Goal: Task Accomplishment & Management: Manage account settings

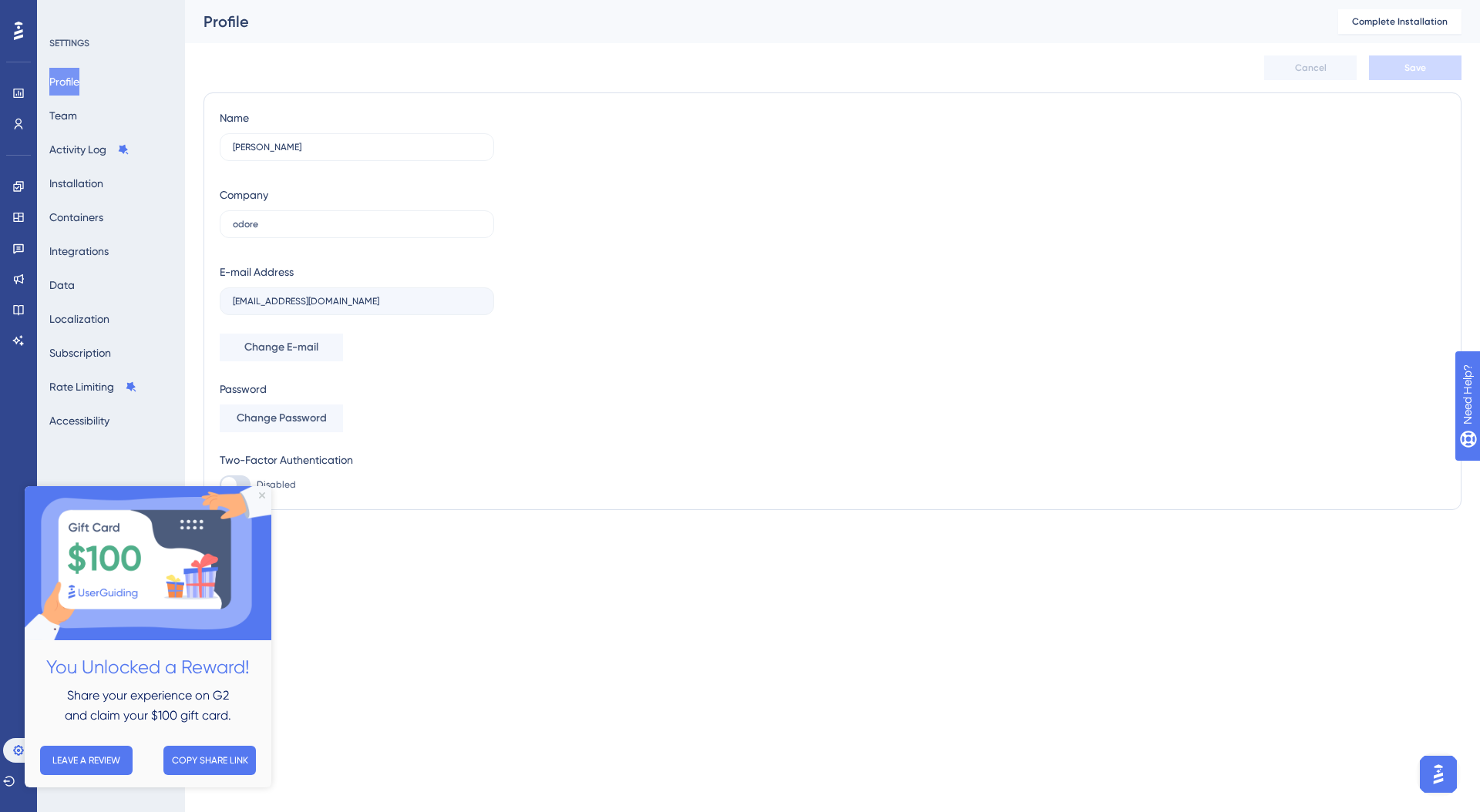
click at [640, 334] on div "Name [PERSON_NAME] Company odore E-mail Address [EMAIL_ADDRESS][DOMAIN_NAME] Ch…" at bounding box center [833, 301] width 1225 height 385
click at [264, 494] on icon "Close Preview" at bounding box center [262, 495] width 6 height 6
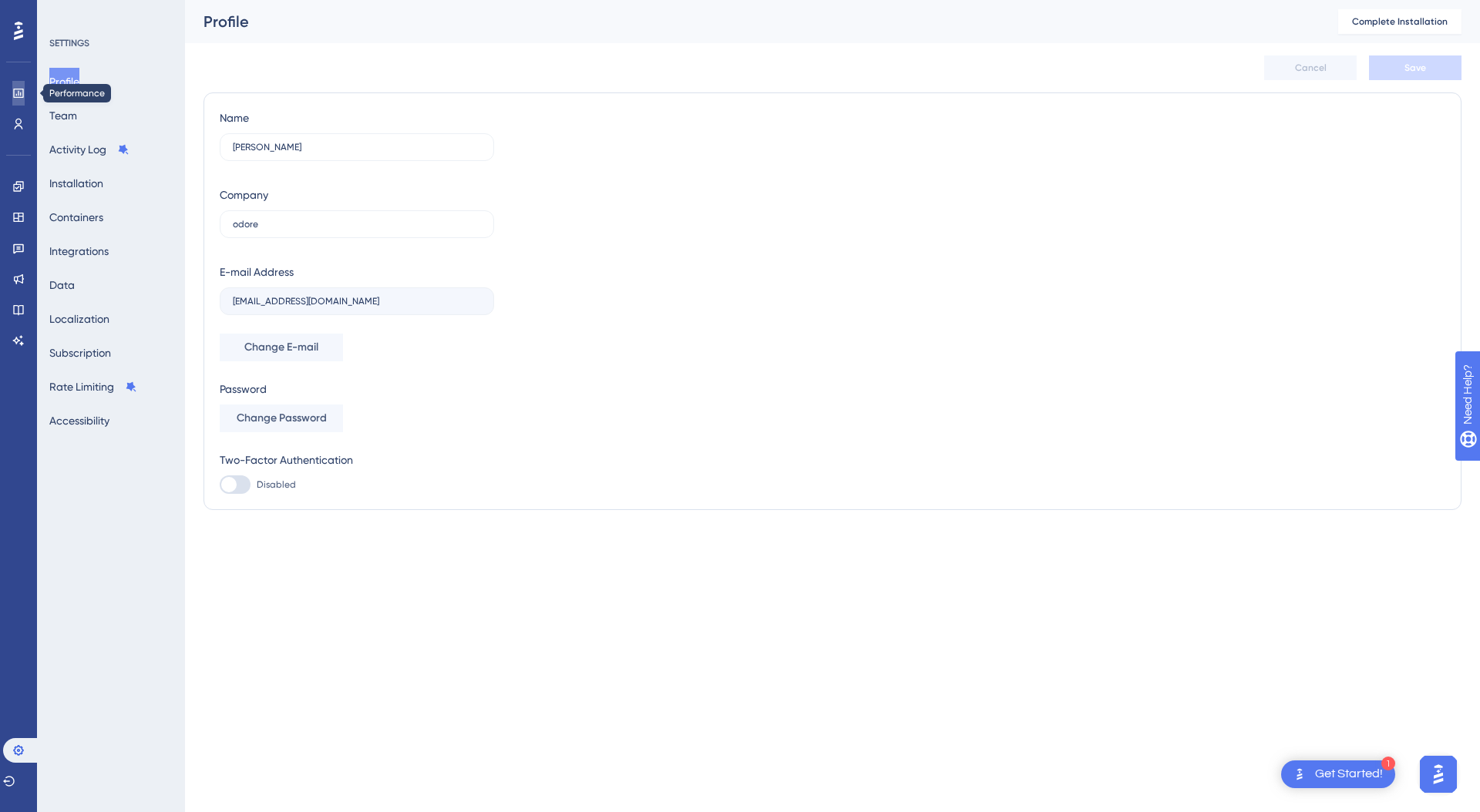
click at [25, 99] on link at bounding box center [19, 93] width 13 height 25
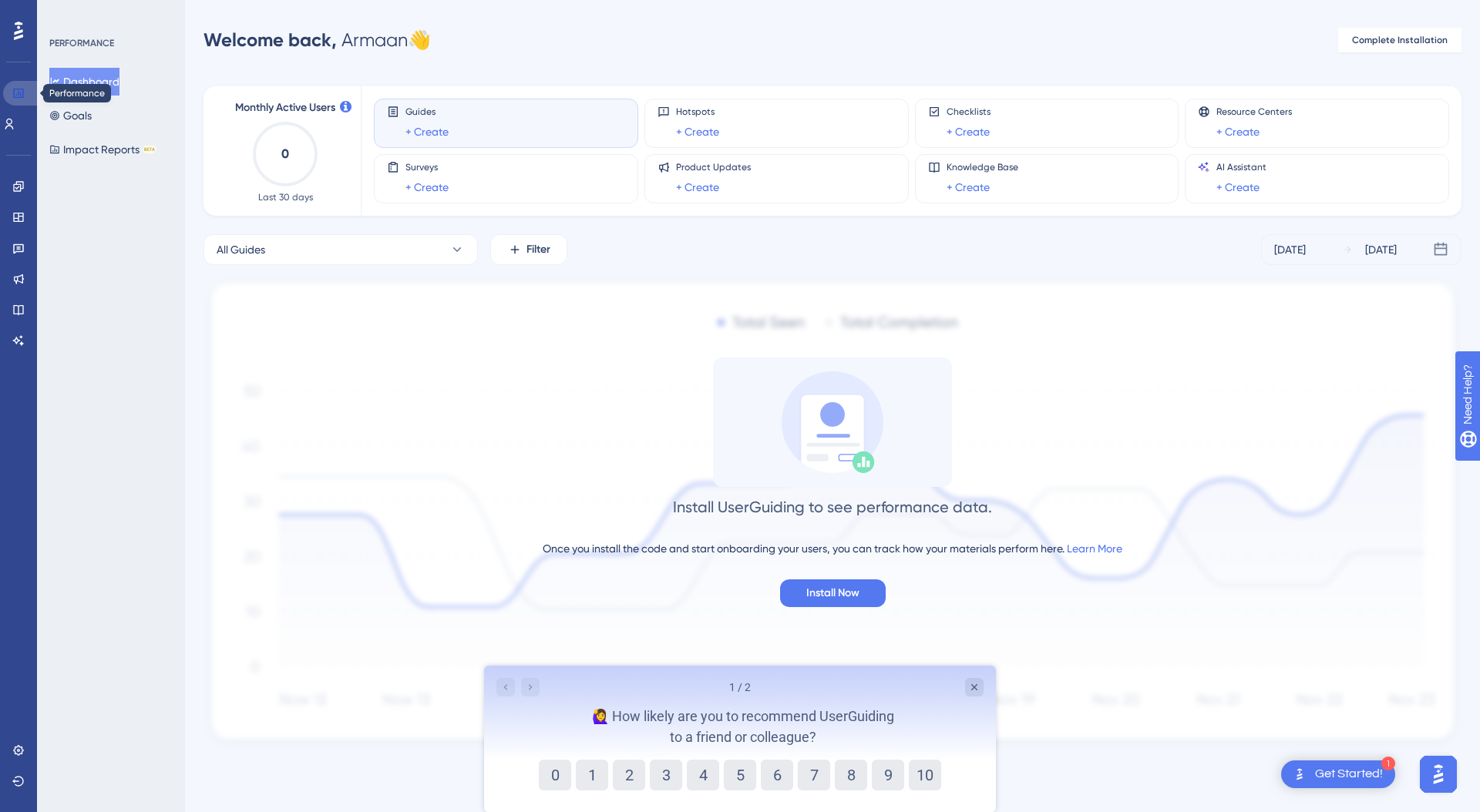
click at [15, 104] on link at bounding box center [21, 93] width 37 height 25
click at [15, 114] on link at bounding box center [9, 124] width 13 height 25
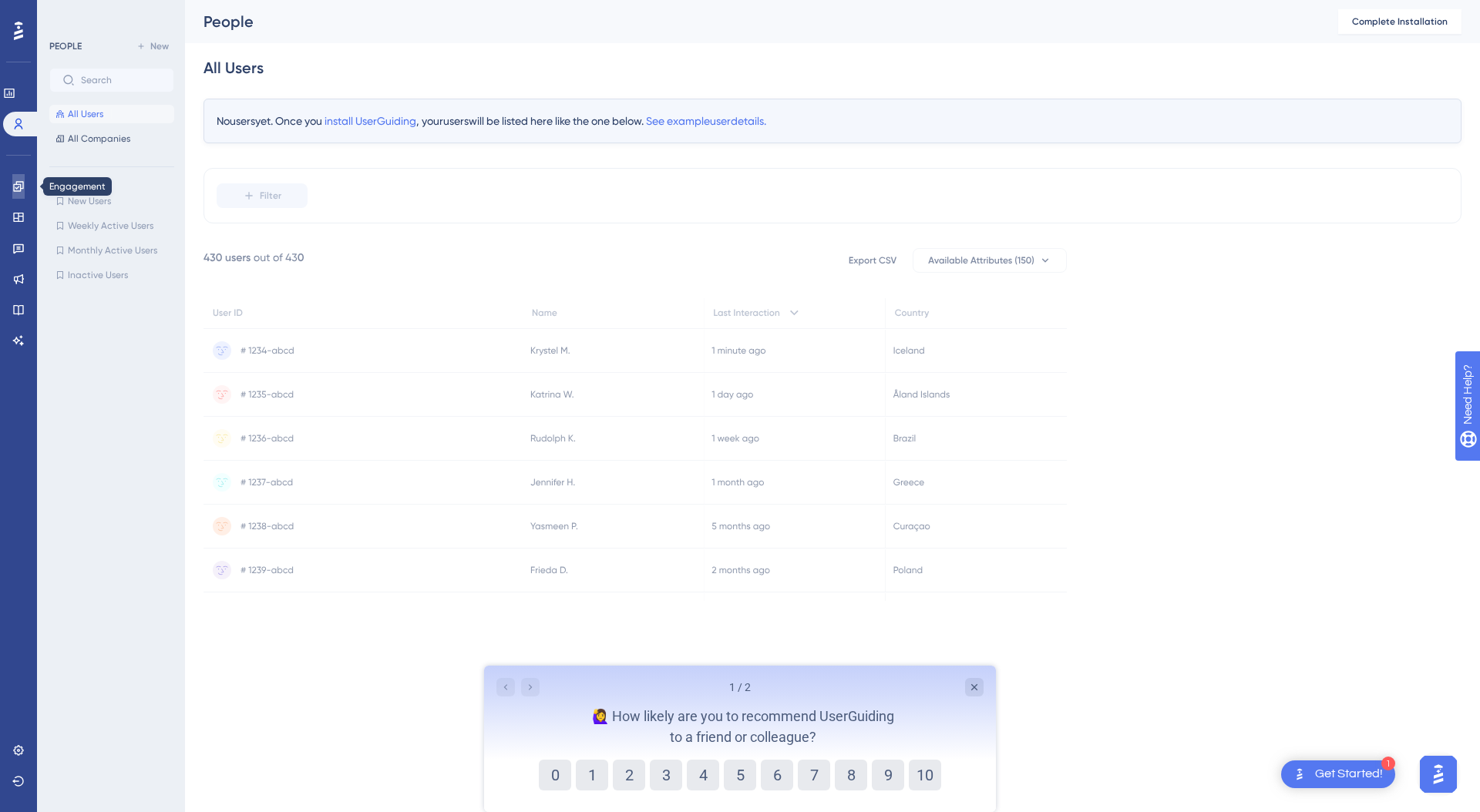
click at [14, 187] on icon at bounding box center [19, 187] width 13 height 13
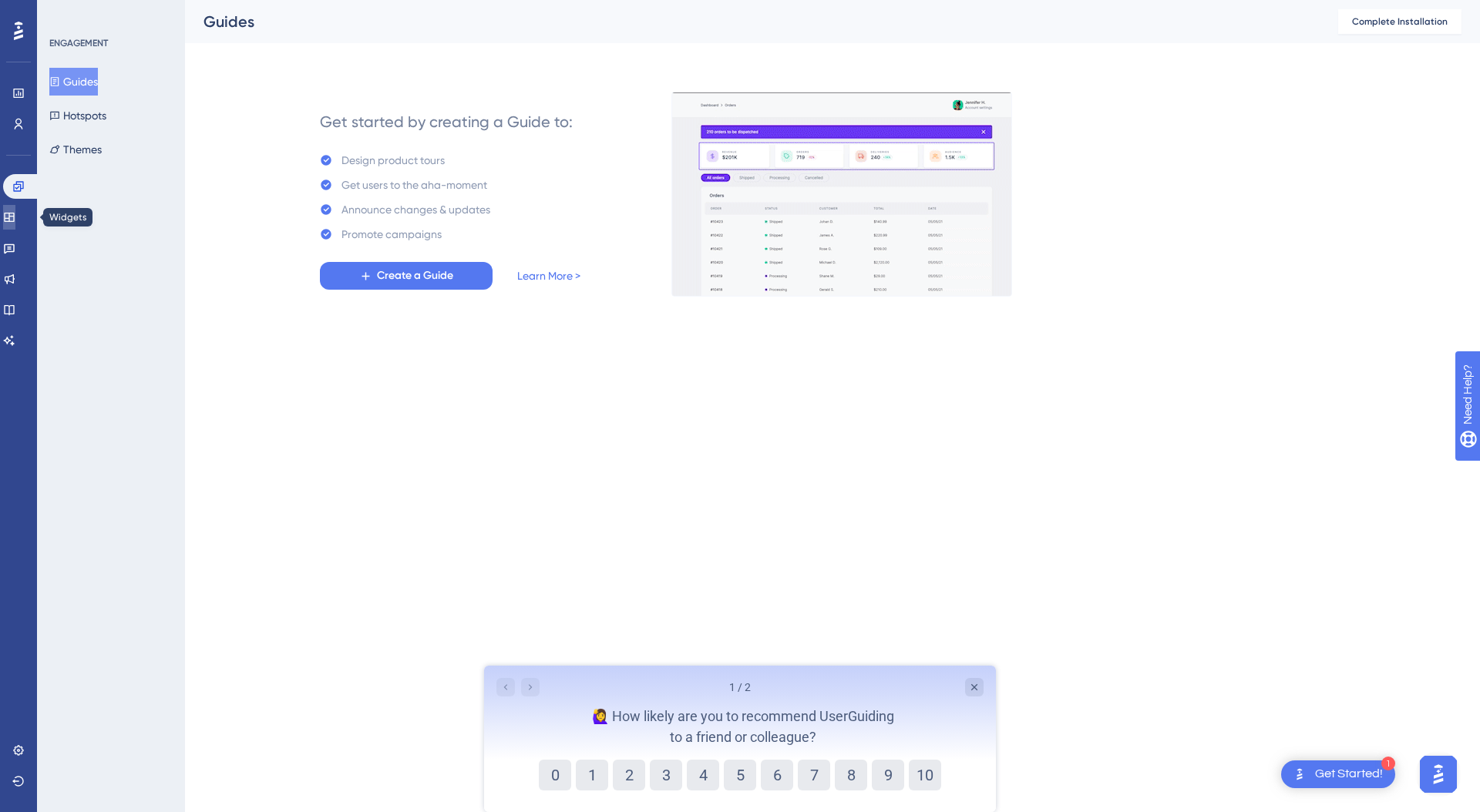
click at [15, 215] on icon at bounding box center [9, 217] width 13 height 13
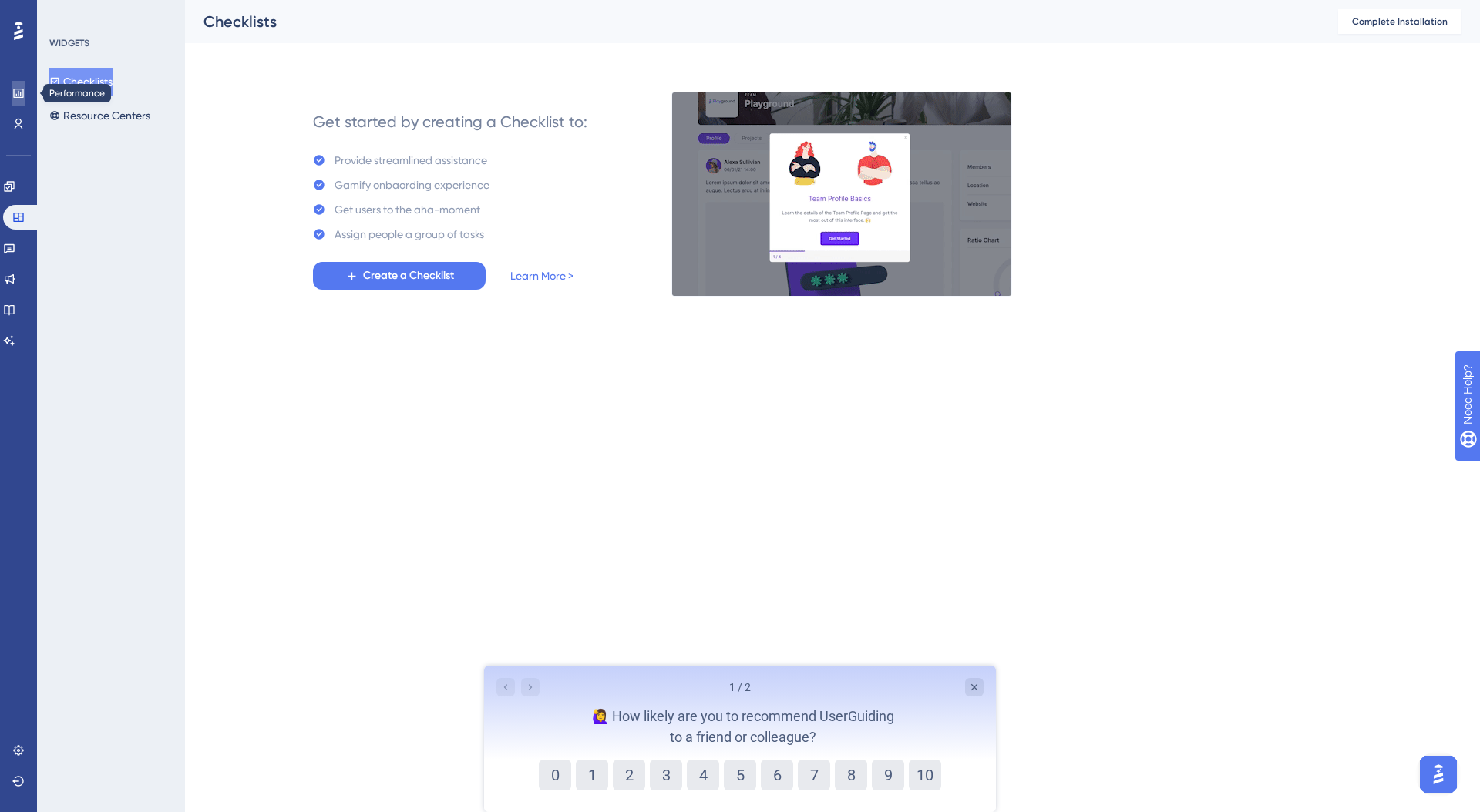
click at [16, 101] on link at bounding box center [19, 93] width 13 height 25
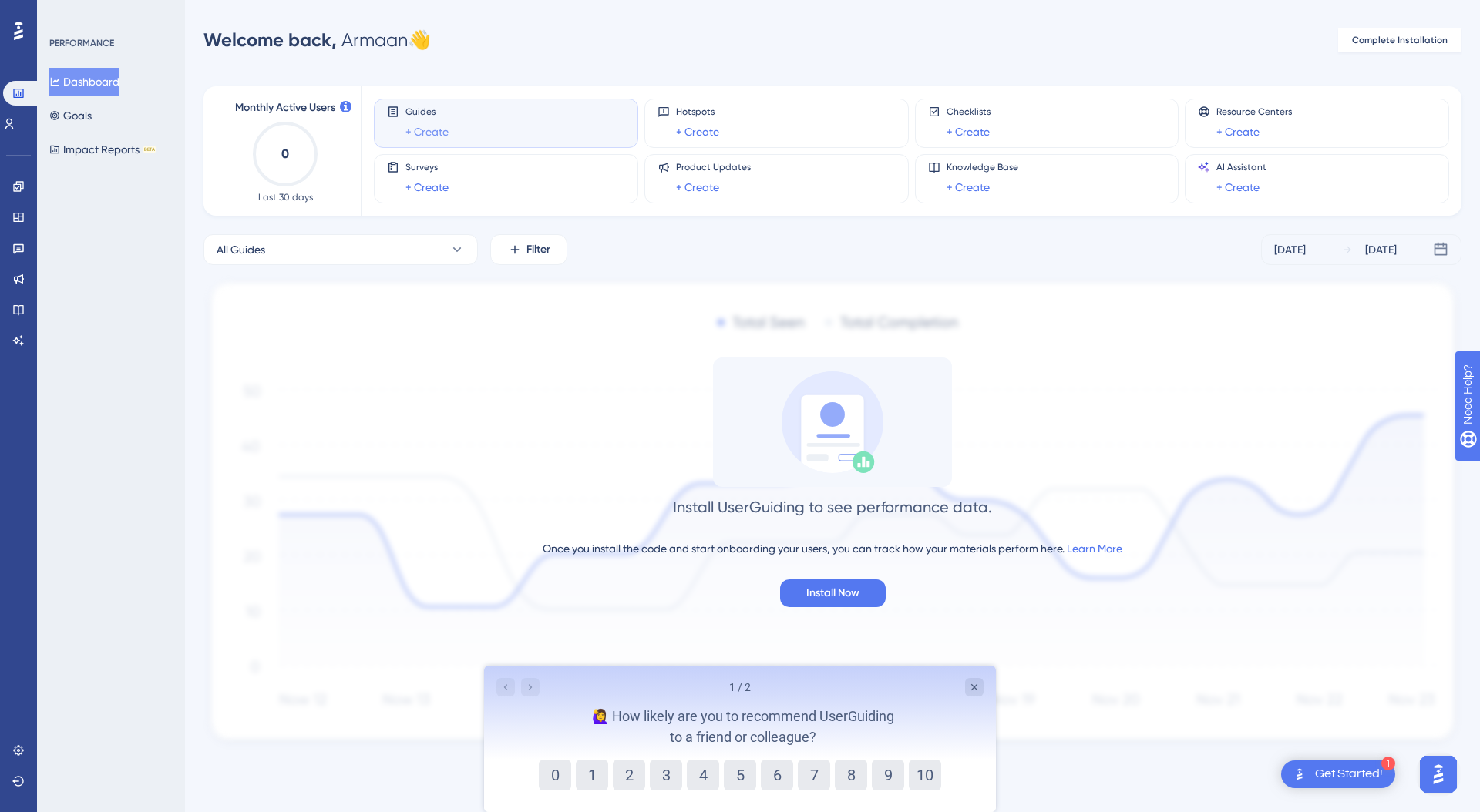
click at [440, 123] on link "+ Create" at bounding box center [427, 131] width 43 height 19
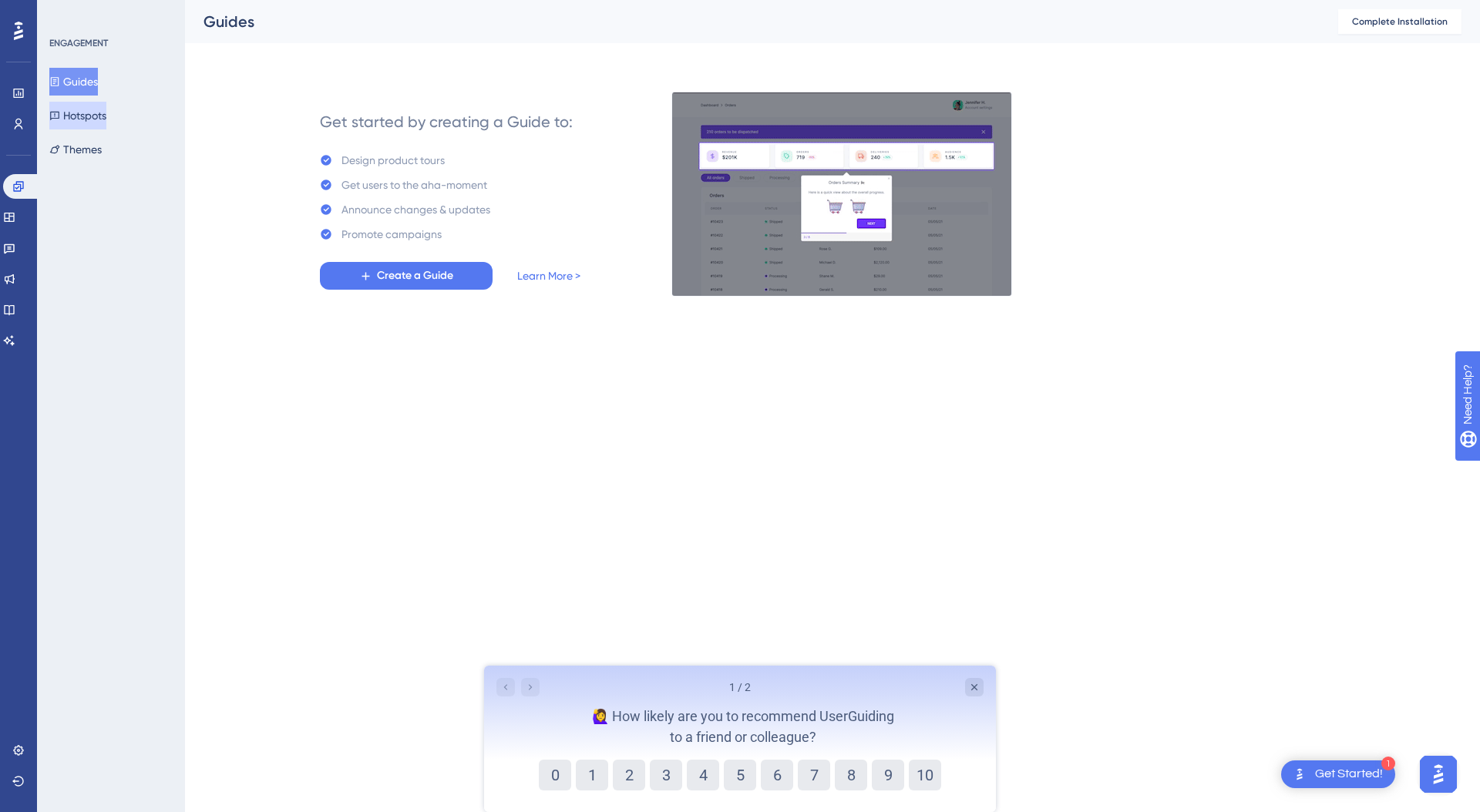
click at [106, 104] on button "Hotspots" at bounding box center [78, 115] width 57 height 28
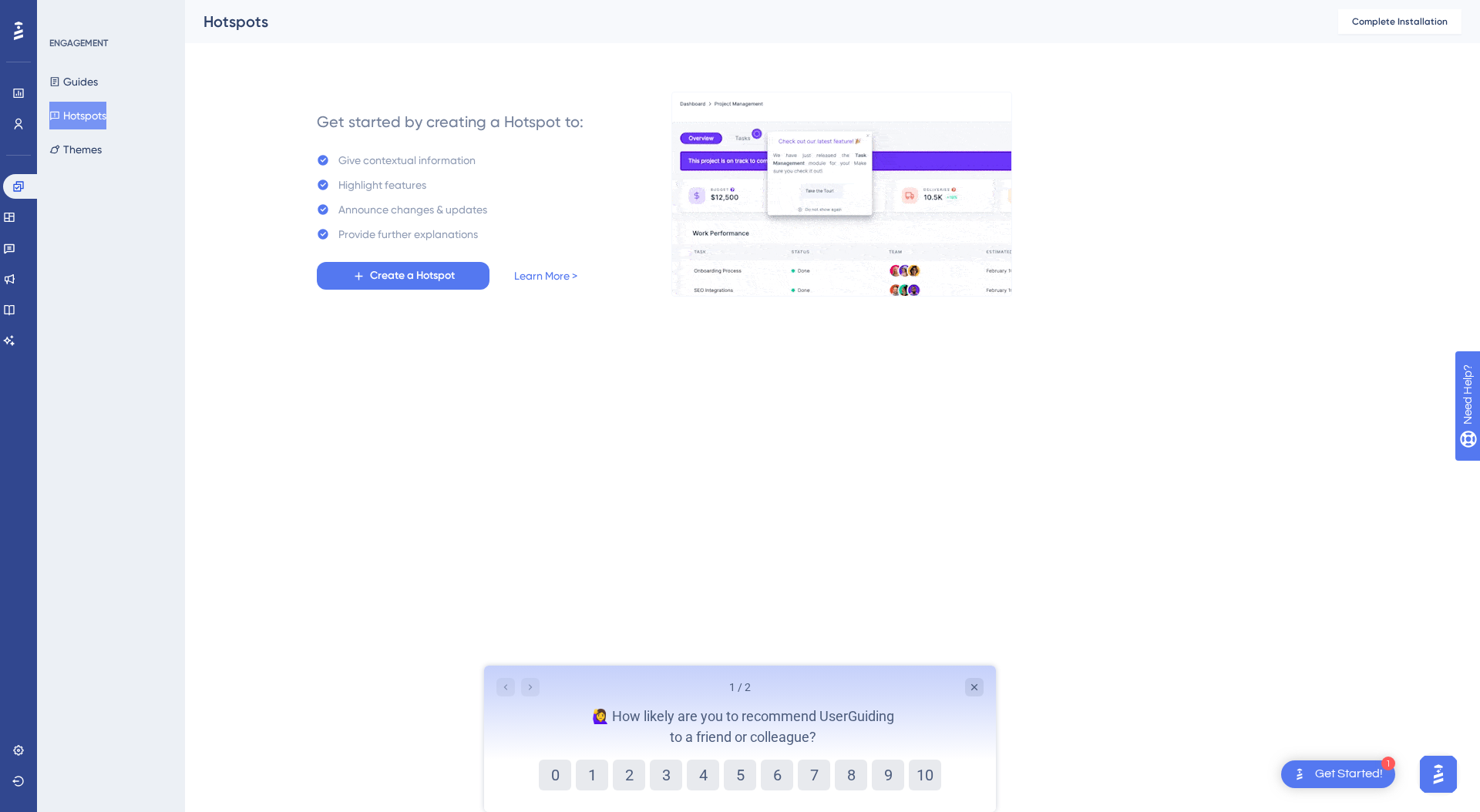
click at [97, 168] on div "ENGAGEMENT Guides Hotspots Themes" at bounding box center [110, 406] width 148 height 812
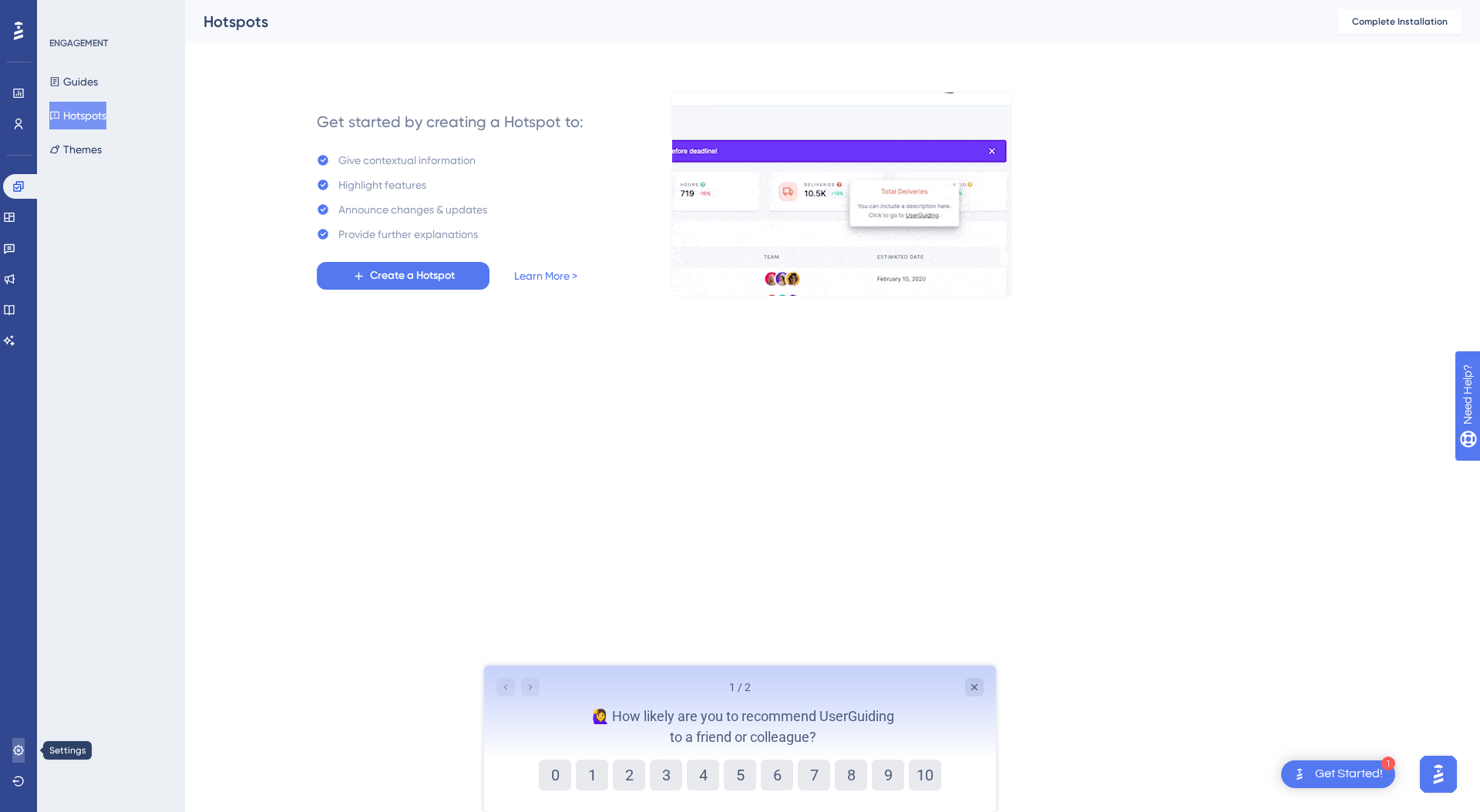
click at [18, 752] on icon at bounding box center [19, 750] width 13 height 13
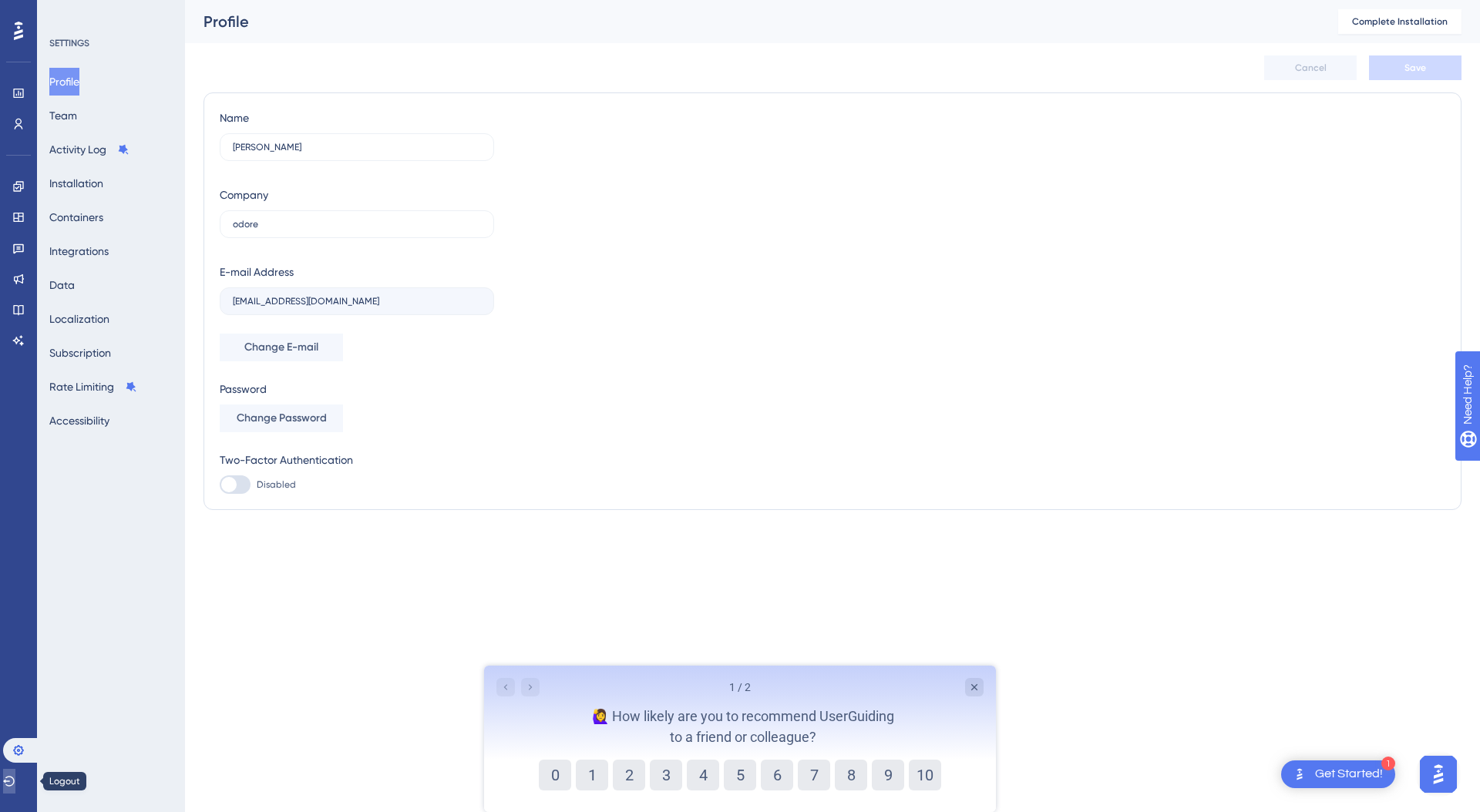
click at [14, 779] on icon at bounding box center [8, 781] width 12 height 10
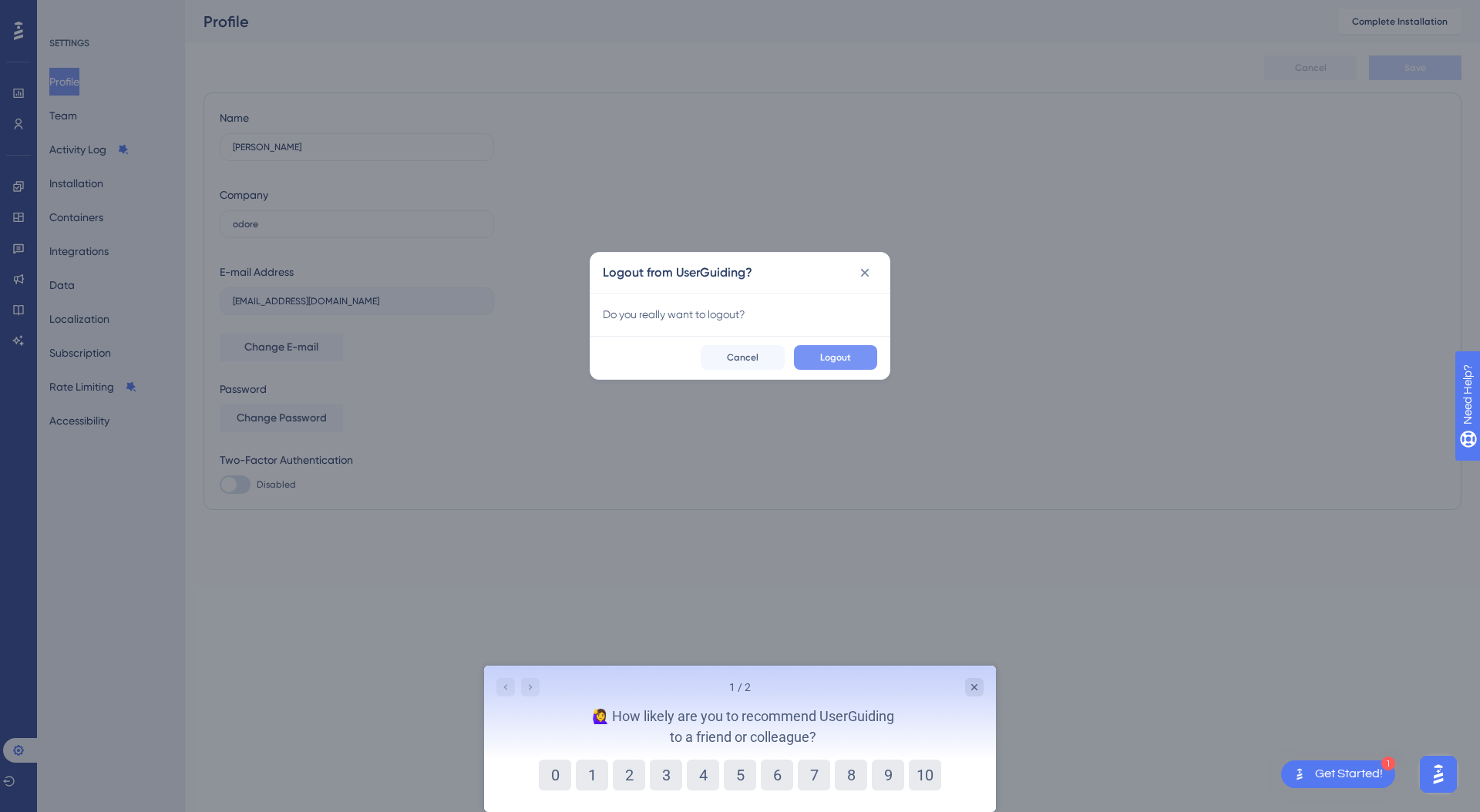
click at [831, 363] on span "Logout" at bounding box center [835, 358] width 30 height 13
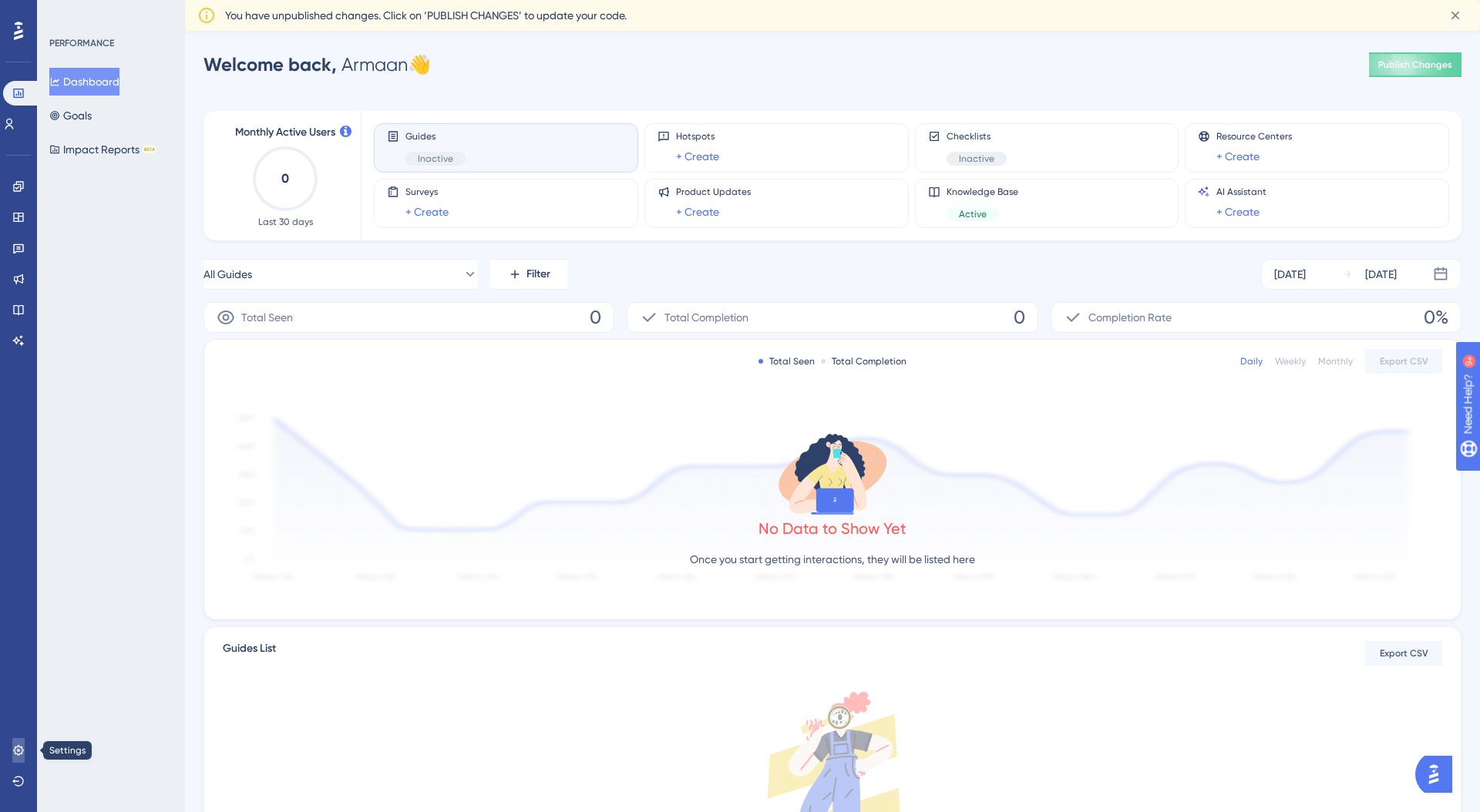
click at [20, 744] on icon at bounding box center [19, 750] width 13 height 13
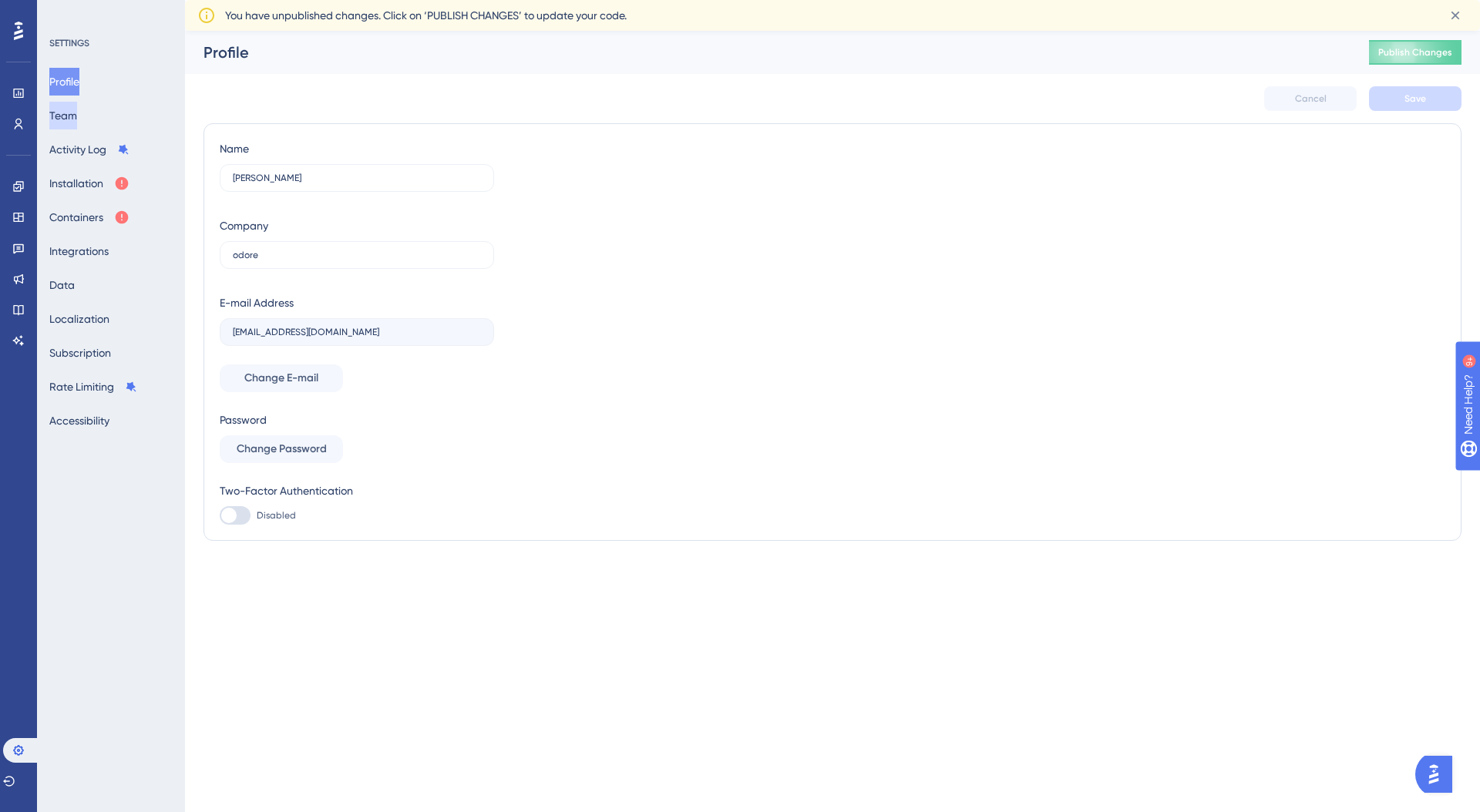
click at [77, 115] on button "Team" at bounding box center [63, 115] width 28 height 28
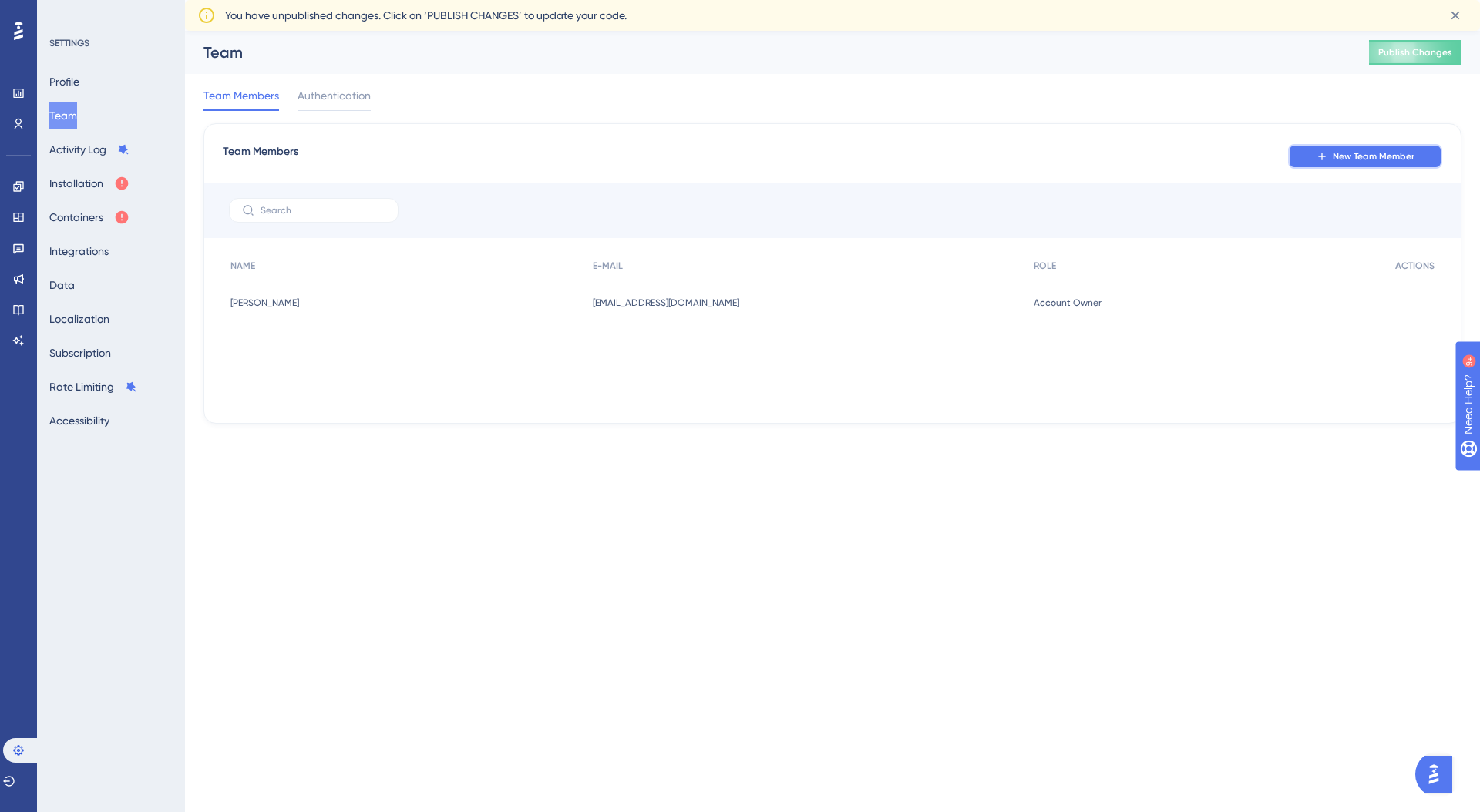
click at [1318, 153] on icon at bounding box center [1322, 156] width 13 height 13
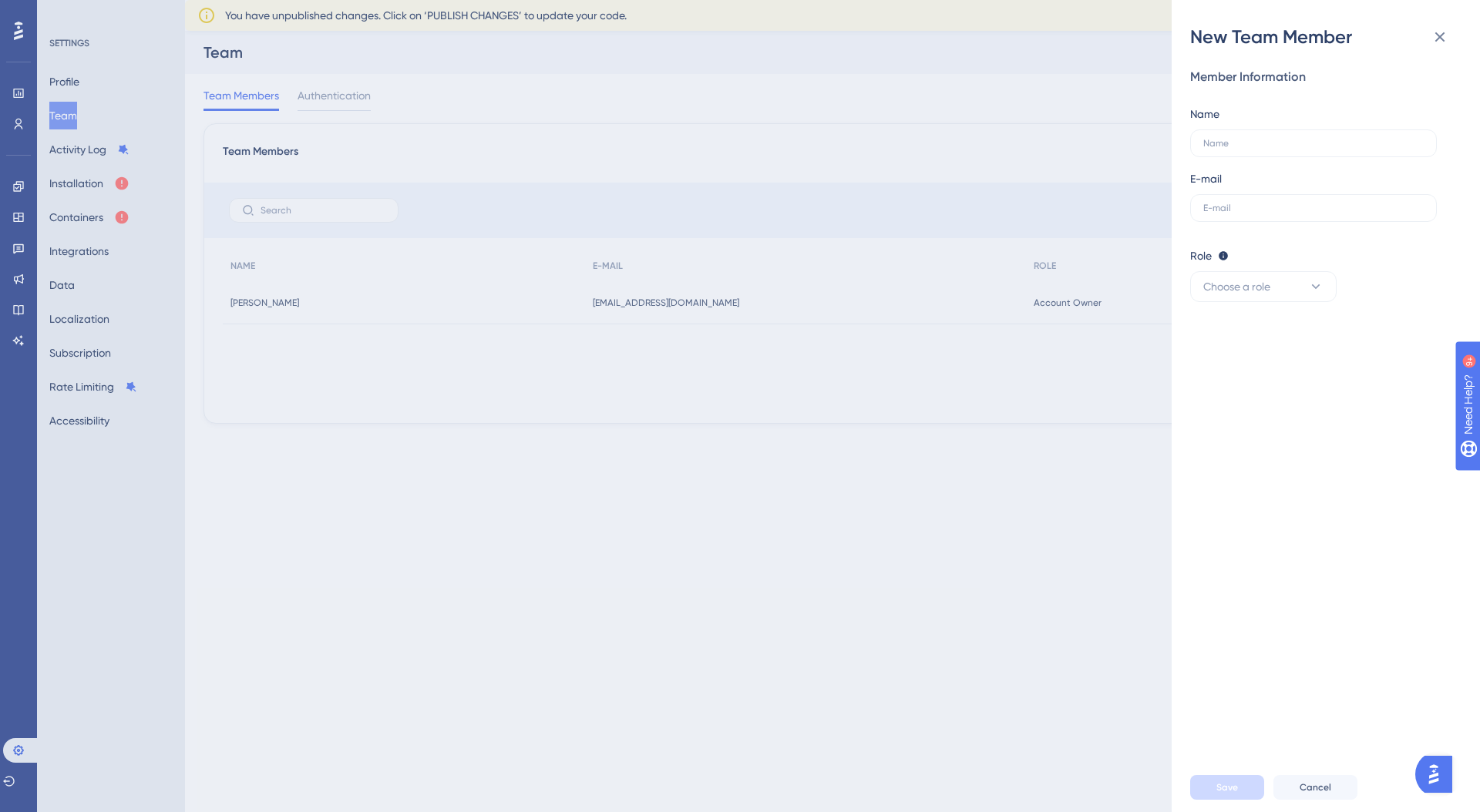
click at [1261, 160] on div "Member Information Name E-mail" at bounding box center [1320, 145] width 259 height 154
click at [1261, 150] on label at bounding box center [1314, 143] width 247 height 28
click at [1261, 148] on input "text" at bounding box center [1313, 143] width 220 height 11
type input "[PERSON_NAME]"
click at [1282, 228] on div "Member Information Name [PERSON_NAME] E-mail Role Editor: Create & edit materia…" at bounding box center [1320, 185] width 259 height 234
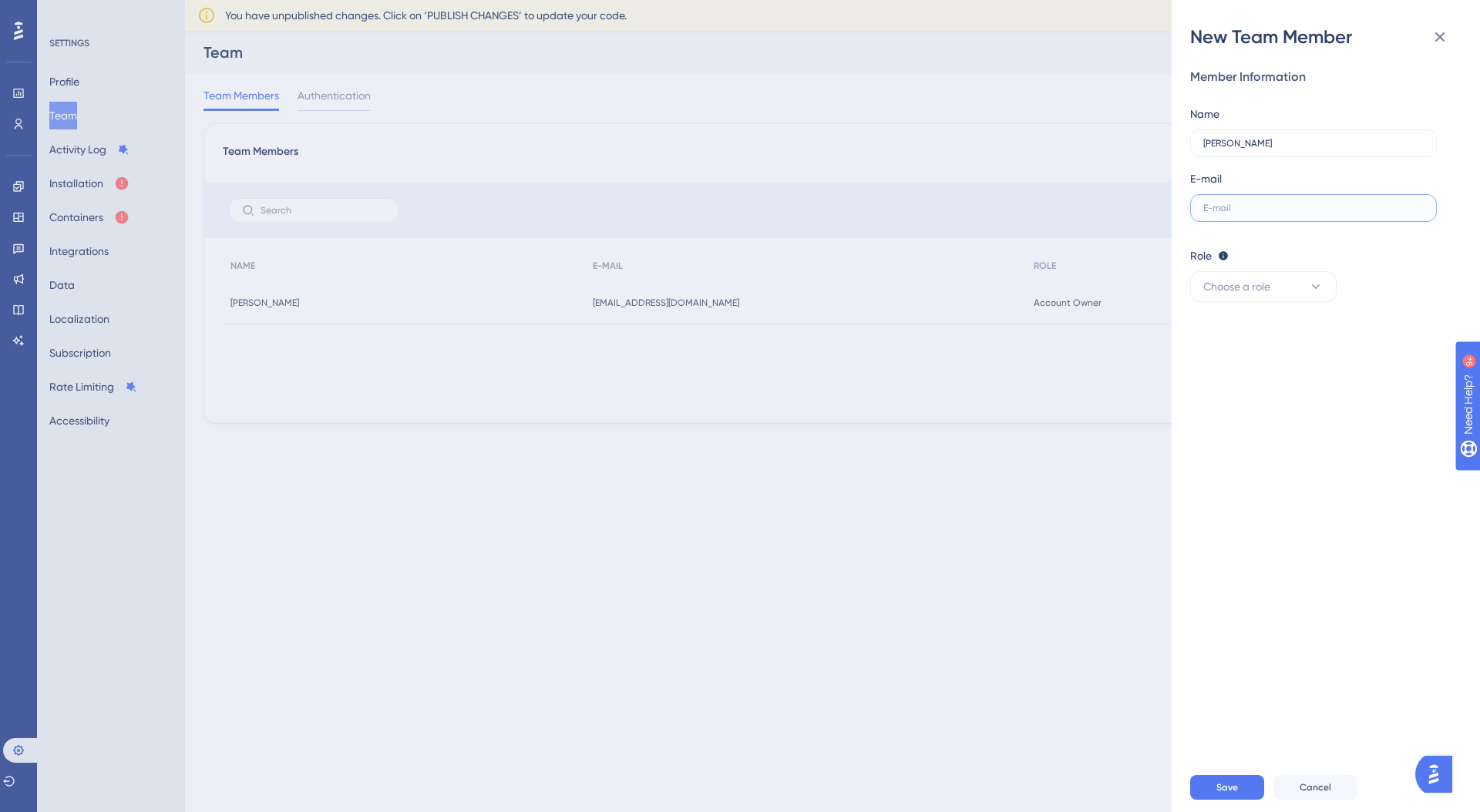
click at [1280, 205] on input "text" at bounding box center [1313, 208] width 220 height 11
type input "[PERSON_NAME][EMAIL_ADDRESS][DOMAIN_NAME]"
click at [1261, 293] on span "Choose a role" at bounding box center [1236, 286] width 67 height 19
click at [1239, 339] on span "Admin" at bounding box center [1228, 334] width 31 height 19
click at [1281, 490] on div "Member Information Name [PERSON_NAME] E-mail [PERSON_NAME][EMAIL_ADDRESS][DOMAI…" at bounding box center [1332, 406] width 283 height 714
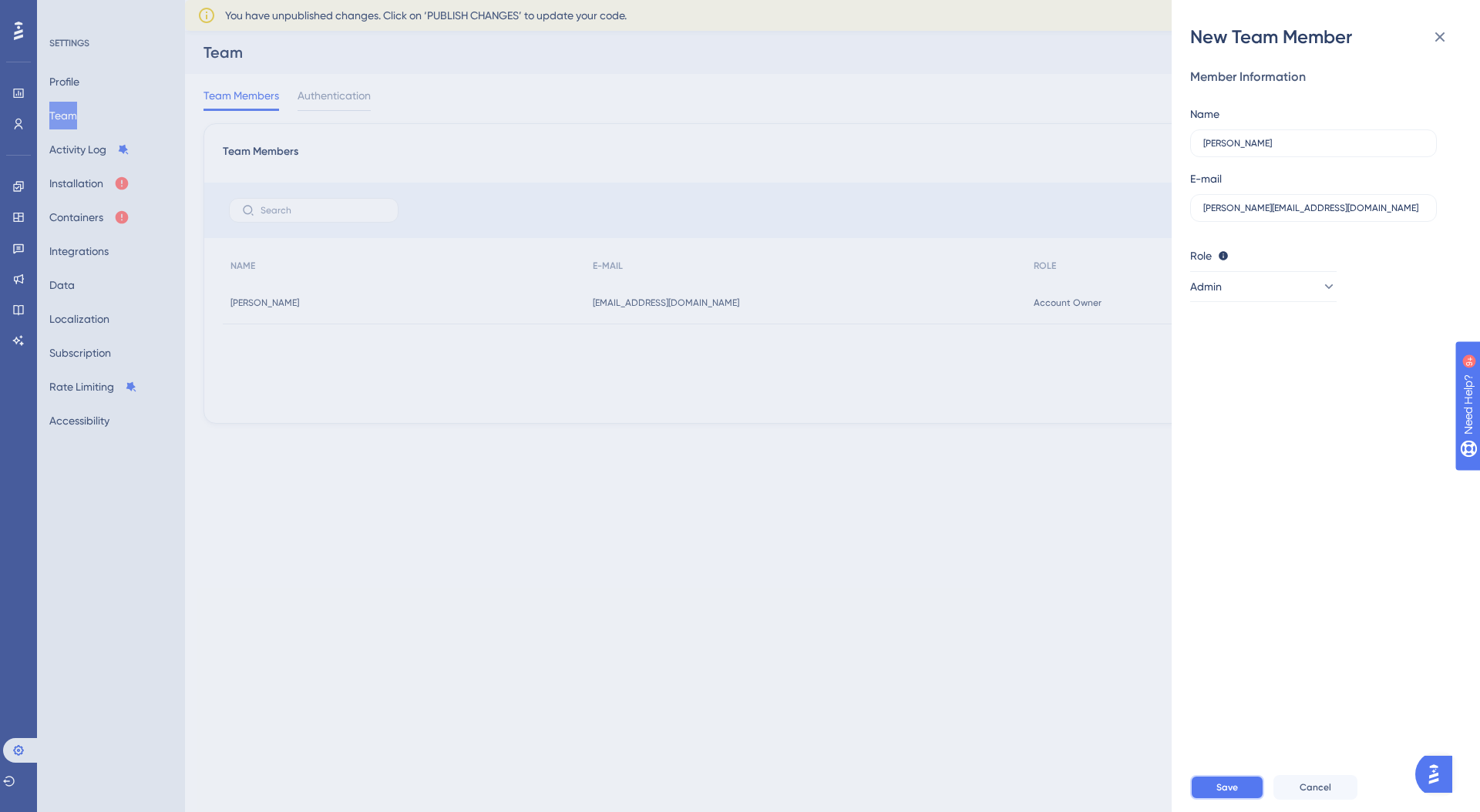
click at [1214, 779] on button "Save" at bounding box center [1227, 788] width 74 height 25
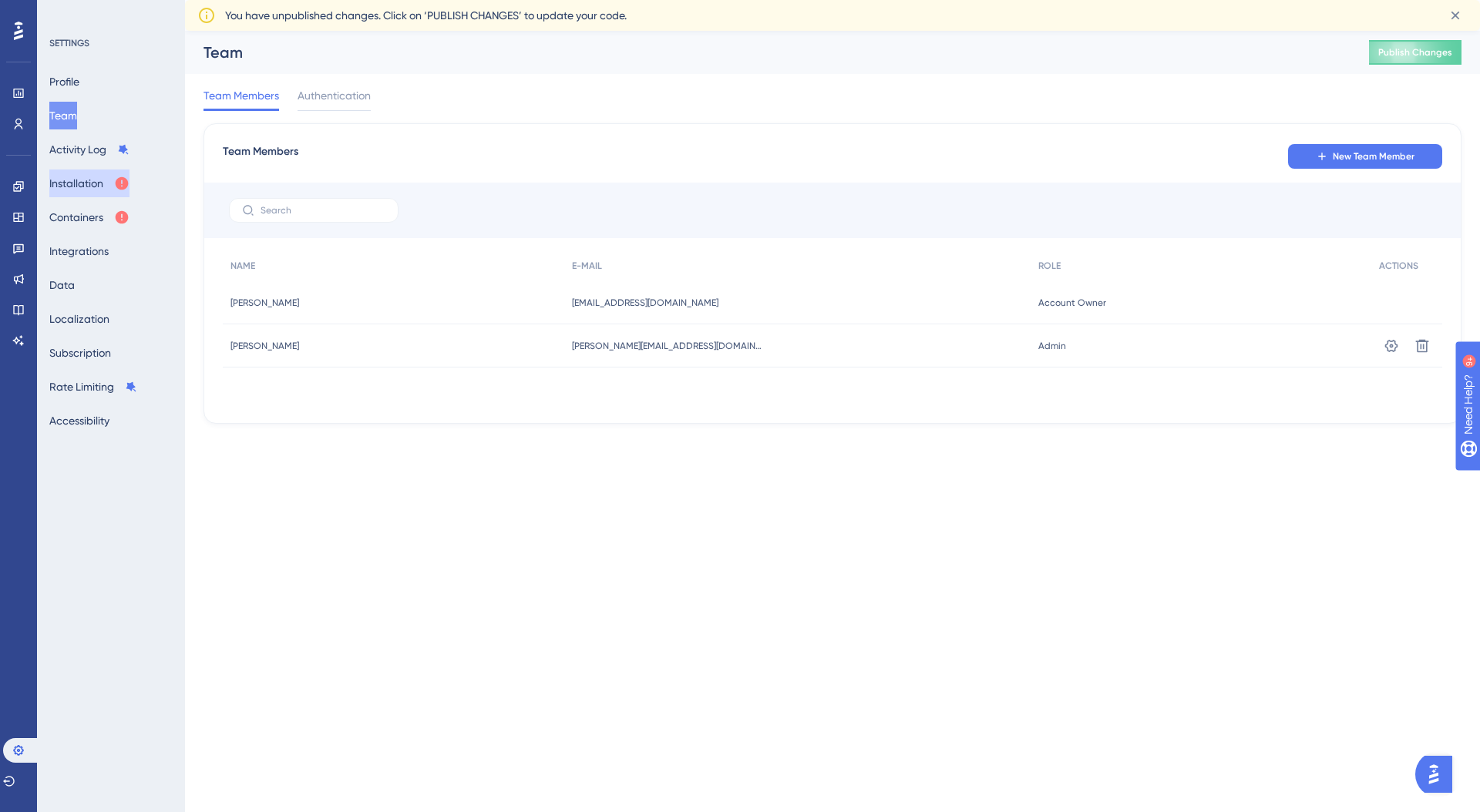
click at [97, 183] on button "Installation" at bounding box center [89, 183] width 80 height 28
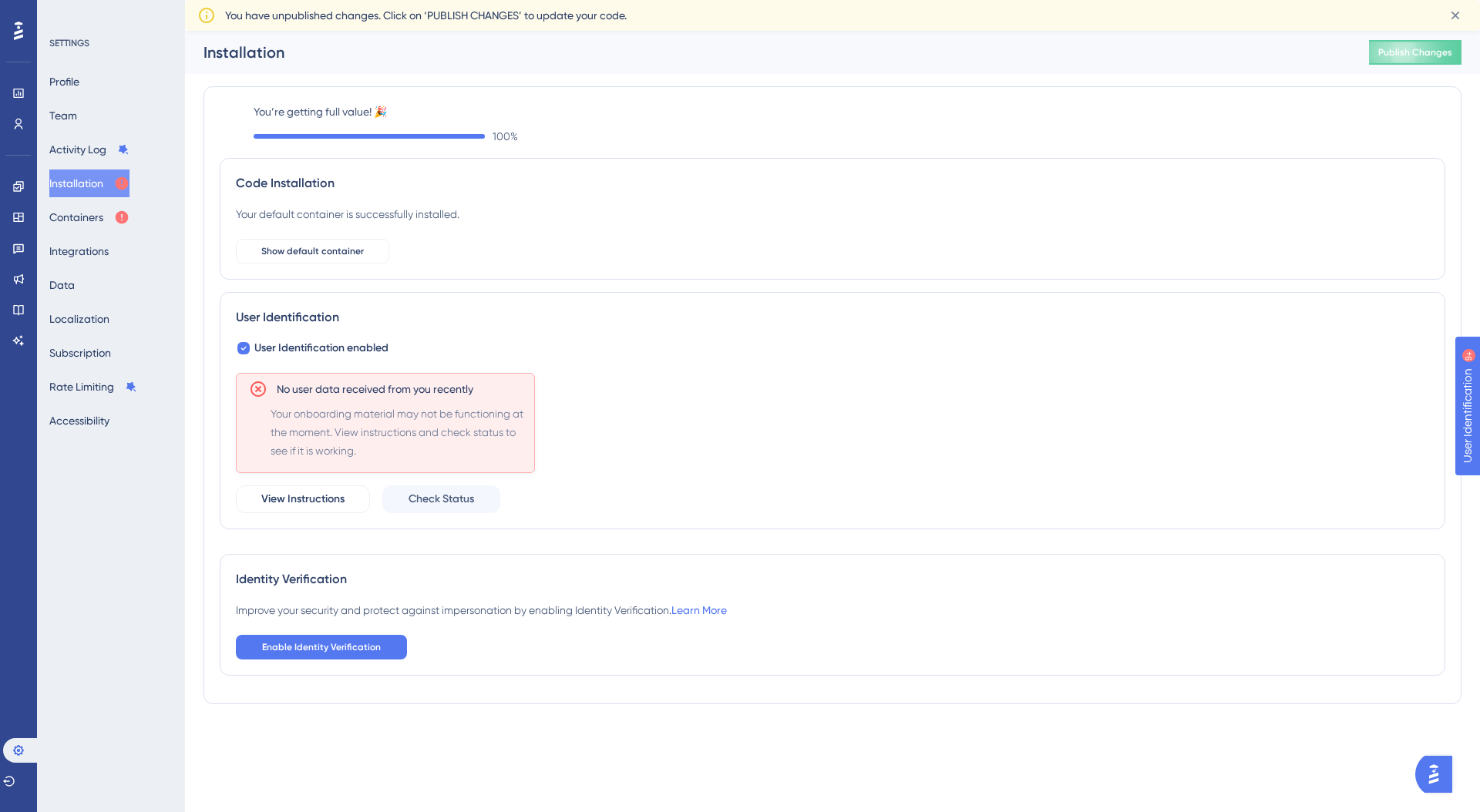
click at [579, 410] on div "No user data received from you recently Your onboarding material may not be fun…" at bounding box center [833, 443] width 1193 height 140
click at [109, 248] on button "Integrations" at bounding box center [79, 250] width 59 height 28
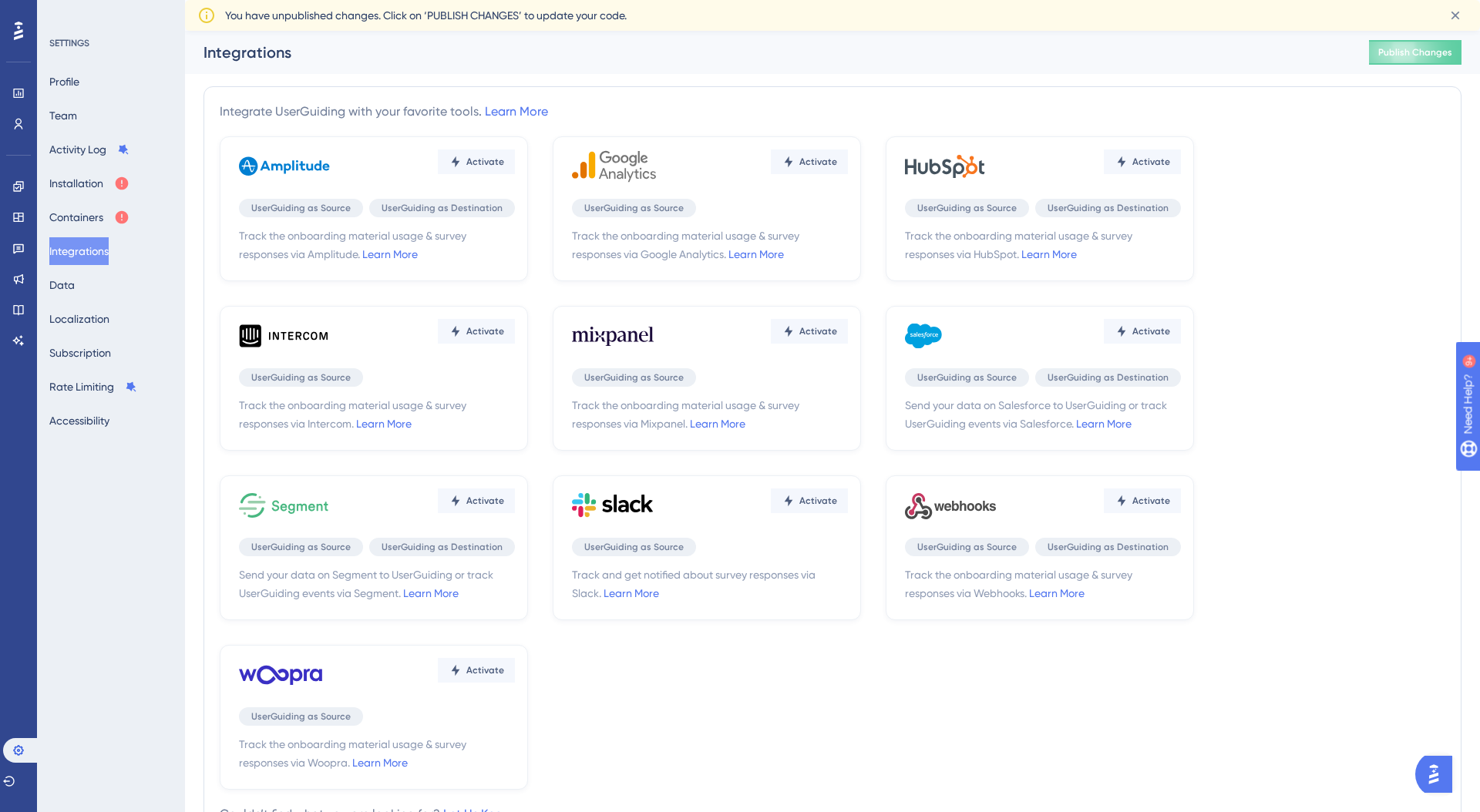
click at [672, 735] on div "Activate UserGuiding as Source UserGuiding as Destination Track the onboarding …" at bounding box center [833, 463] width 1225 height 654
